Goal: Find specific page/section

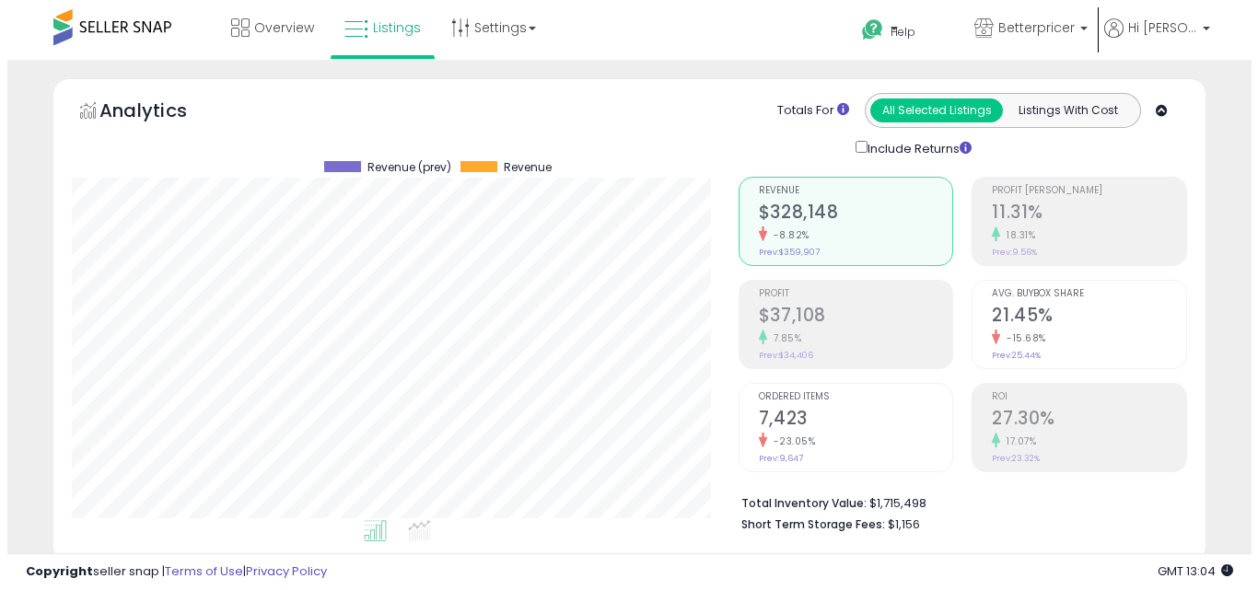
scroll to position [461, 0]
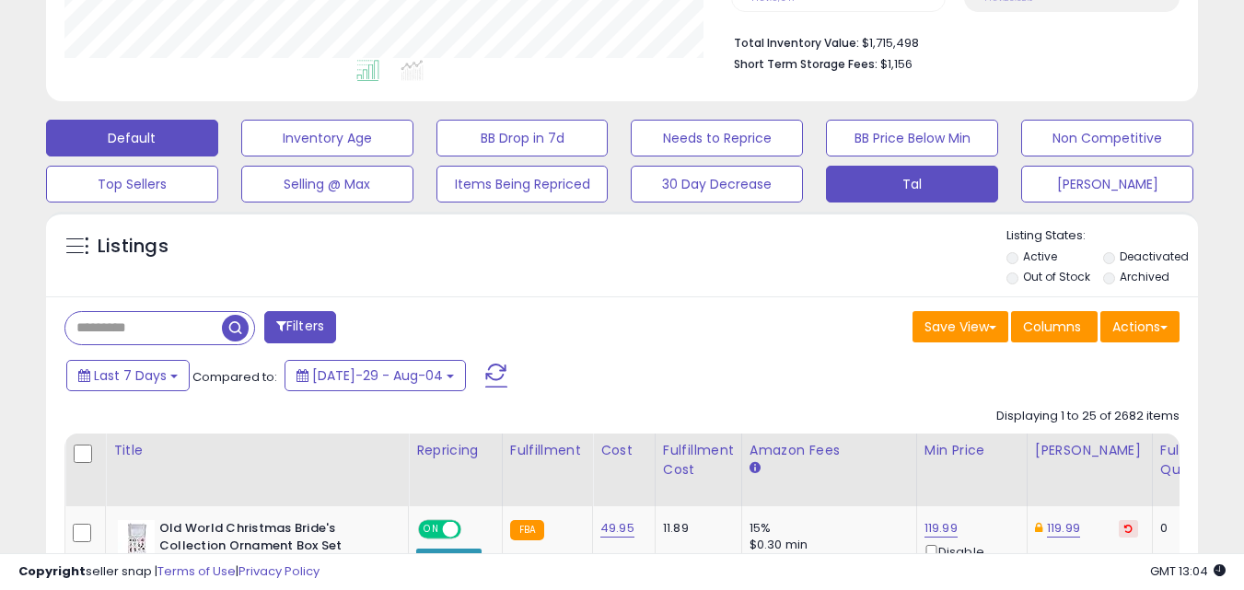
click at [414, 157] on button "Tal" at bounding box center [327, 138] width 172 height 37
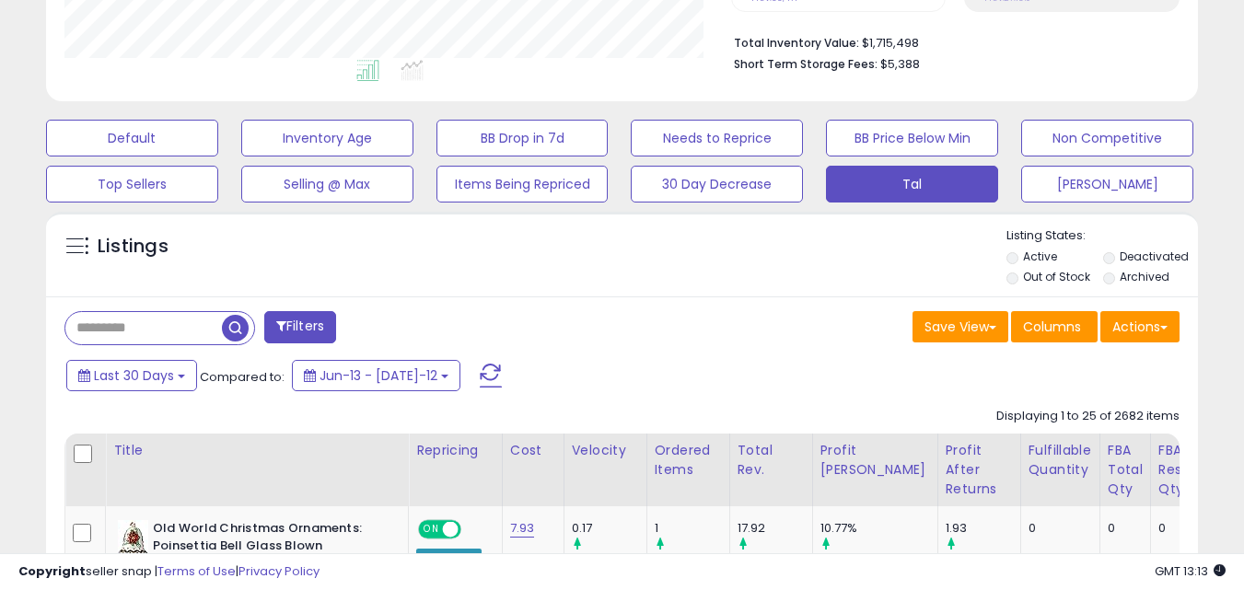
click at [120, 329] on input "text" at bounding box center [143, 328] width 157 height 32
click at [120, 329] on input "text" at bounding box center [197, 328] width 265 height 32
click at [136, 338] on input "text" at bounding box center [197, 328] width 265 height 32
click at [140, 330] on input "text" at bounding box center [197, 328] width 265 height 32
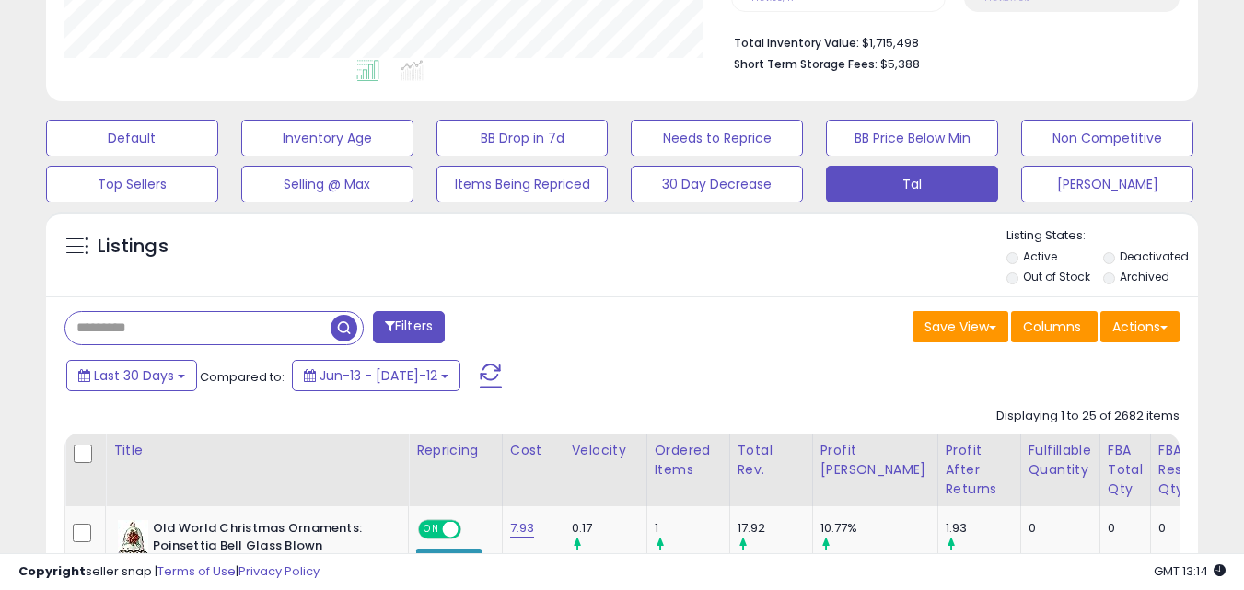
click at [140, 330] on input "text" at bounding box center [197, 328] width 265 height 32
click at [561, 358] on div "Last 30 Days Compared to: Jun-13 - [DATE]-12" at bounding box center [480, 377] width 836 height 41
click at [181, 336] on input "text" at bounding box center [197, 328] width 265 height 32
click at [733, 376] on div "Last 30 Days Compared to: Jun-13 - [DATE]-12" at bounding box center [480, 377] width 836 height 41
click at [172, 312] on input "text" at bounding box center [197, 328] width 265 height 32
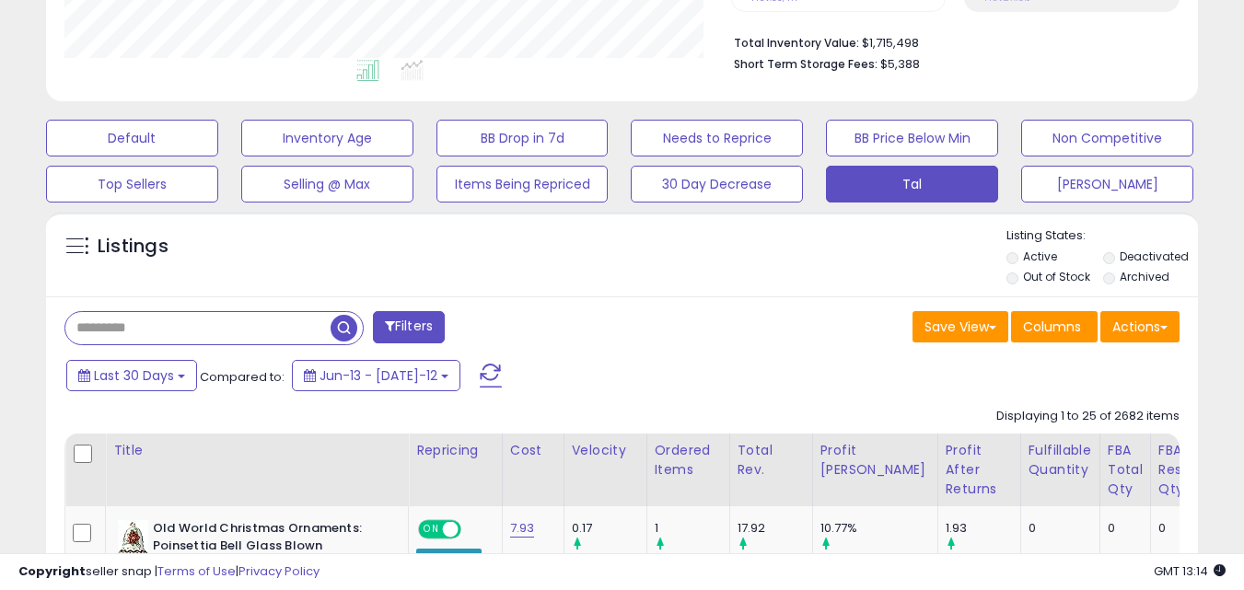
click at [248, 317] on input "text" at bounding box center [197, 328] width 265 height 32
click at [614, 385] on div "Last 30 Days Compared to: Jun-13 - [DATE]-12" at bounding box center [480, 377] width 836 height 41
click at [172, 326] on input "text" at bounding box center [197, 328] width 265 height 32
click at [198, 326] on input "text" at bounding box center [197, 328] width 265 height 32
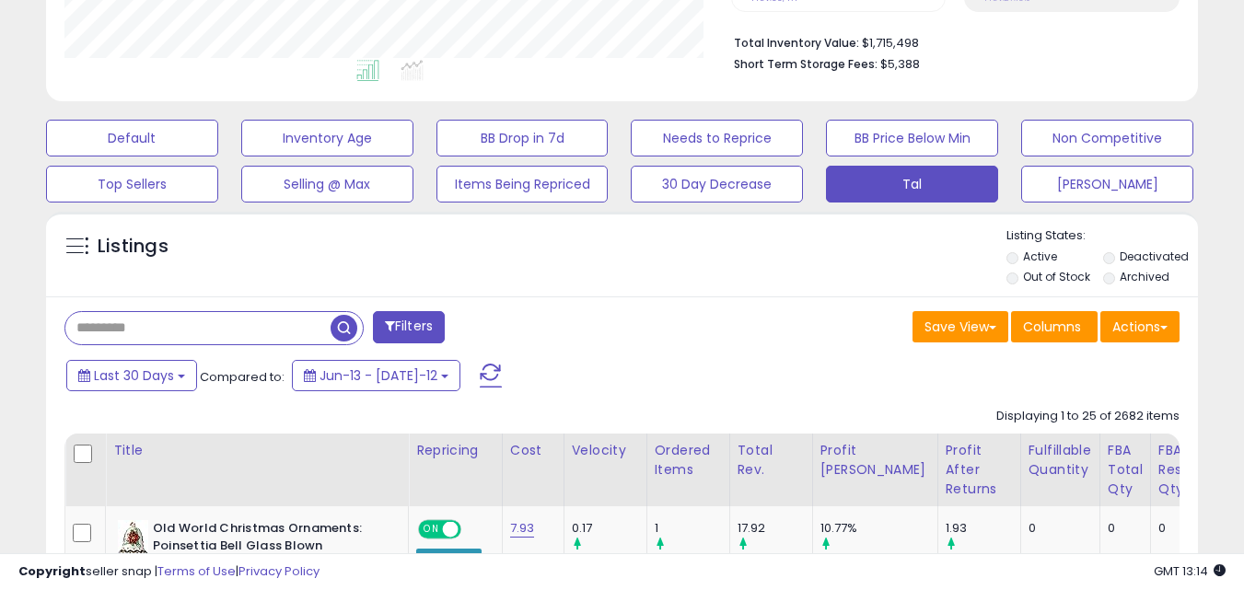
click at [519, 363] on div "Last 30 Days Compared to: Jun-13 - [DATE]-12" at bounding box center [480, 377] width 836 height 41
click at [222, 331] on input "text" at bounding box center [197, 328] width 265 height 32
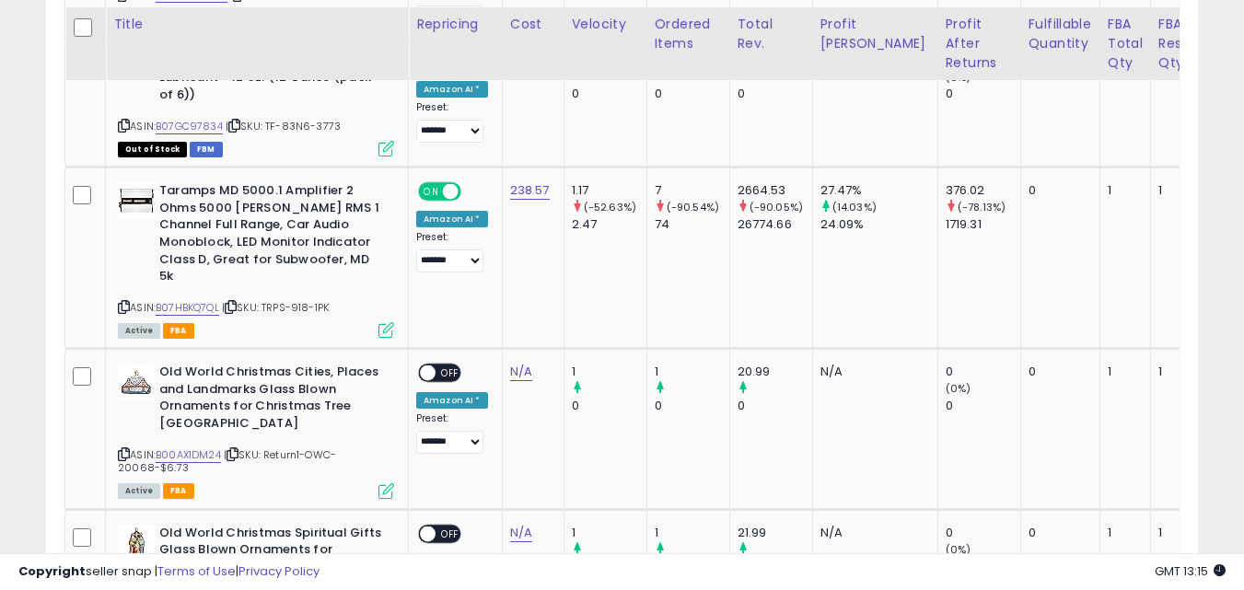
scroll to position [3720, 0]
